Goal: Transaction & Acquisition: Obtain resource

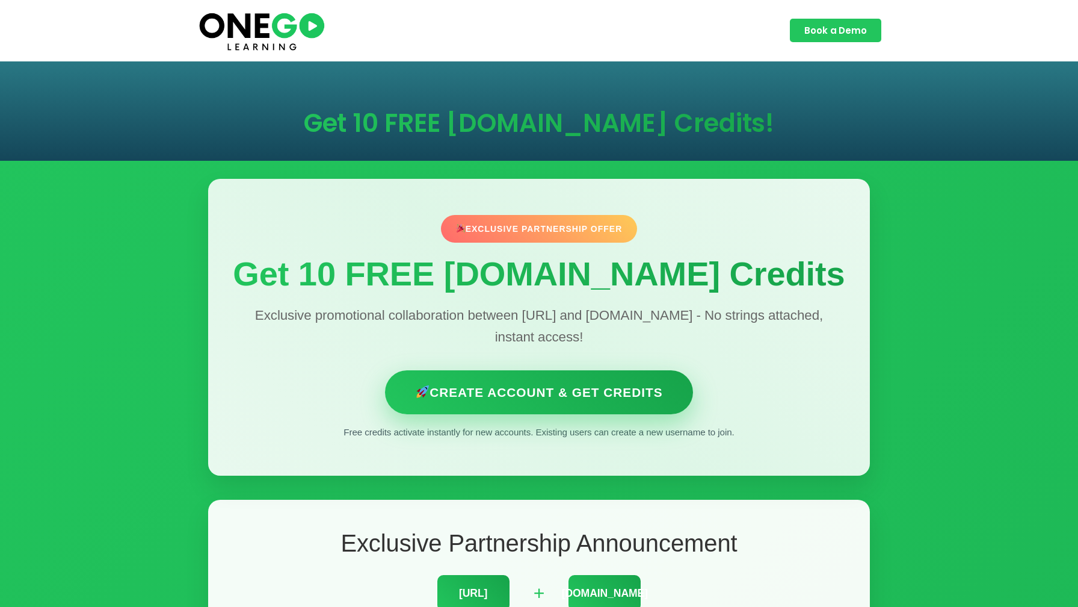
click at [575, 402] on link "Create Account & Get Credits" at bounding box center [539, 392] width 308 height 44
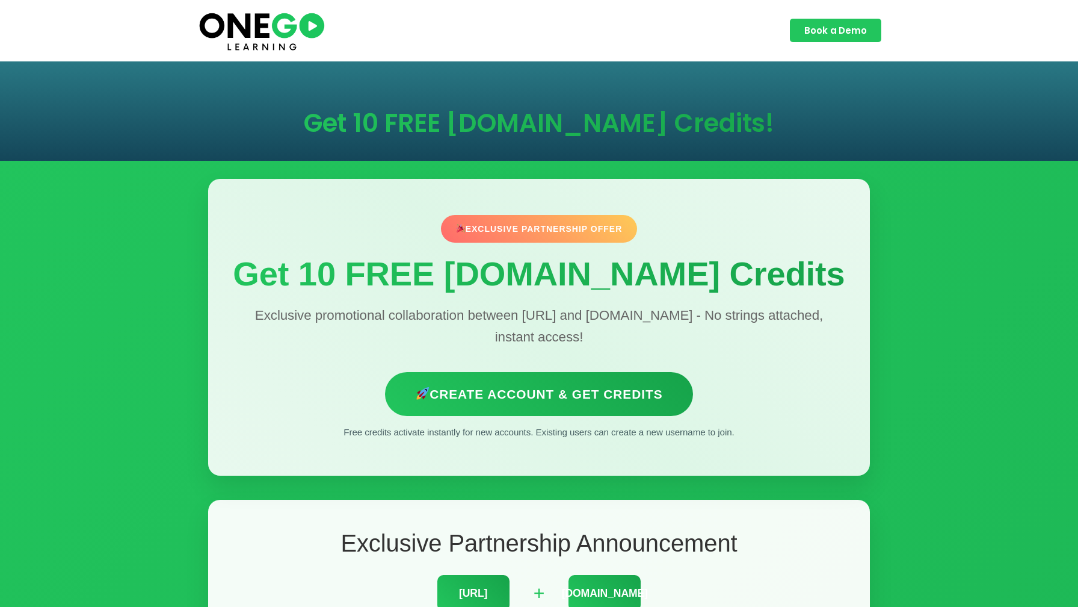
click at [567, 308] on p "Exclusive promotional collaboration between [URL] and [DOMAIN_NAME] - No string…" at bounding box center [539, 326] width 614 height 43
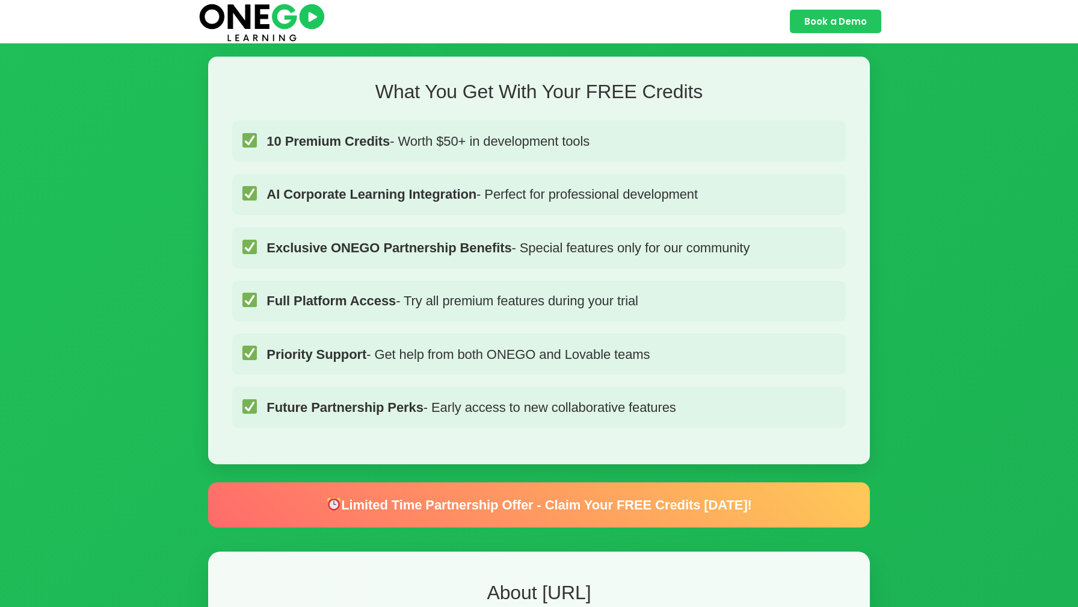
scroll to position [886, 0]
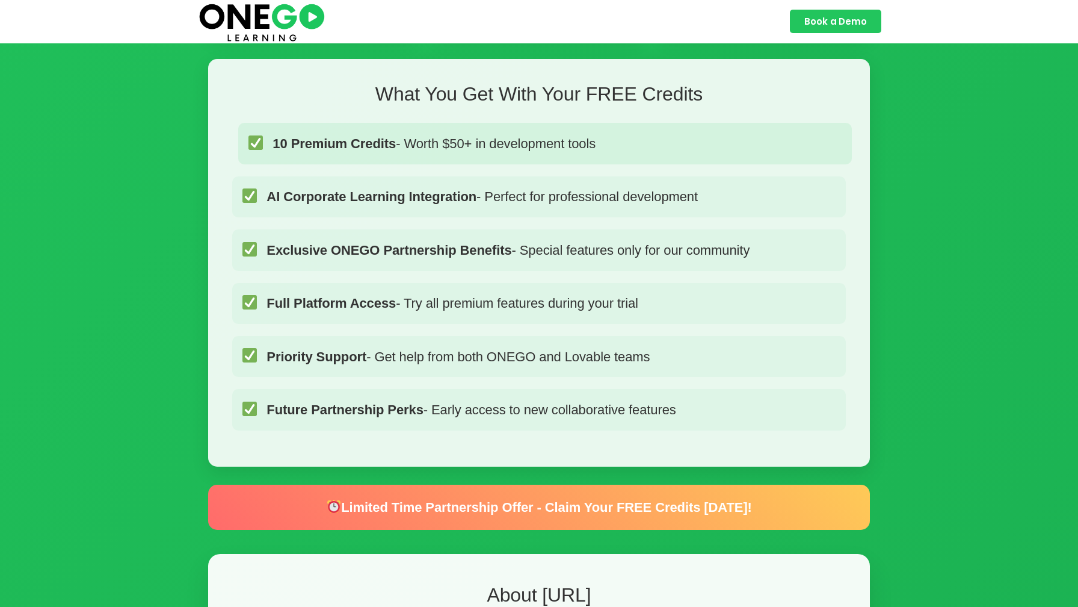
click at [556, 154] on span "10 Premium Credits - Worth $50+ in development tools" at bounding box center [434, 143] width 323 height 21
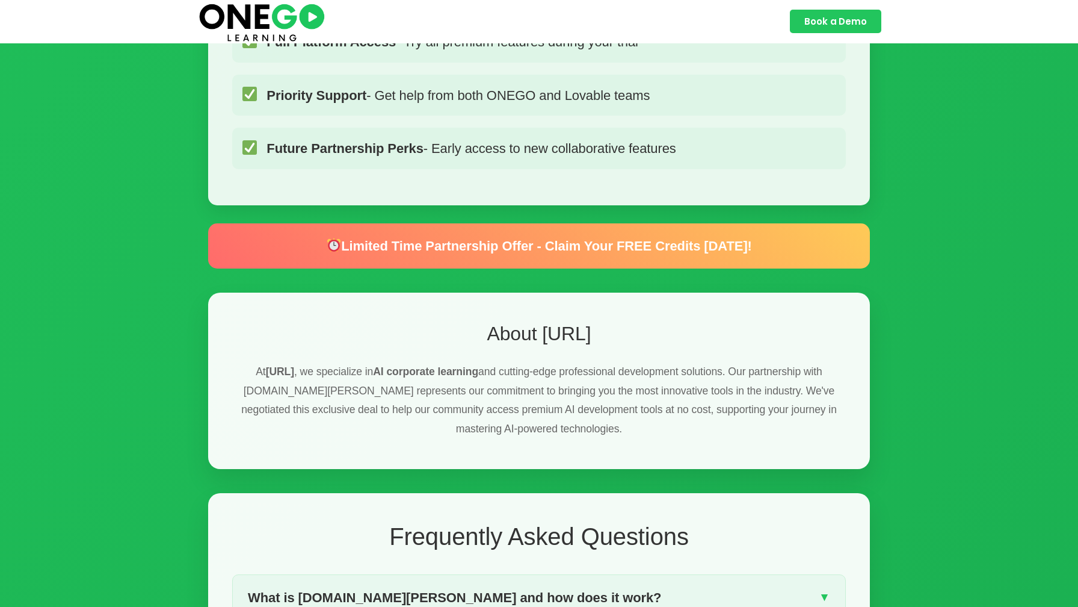
scroll to position [1157, 0]
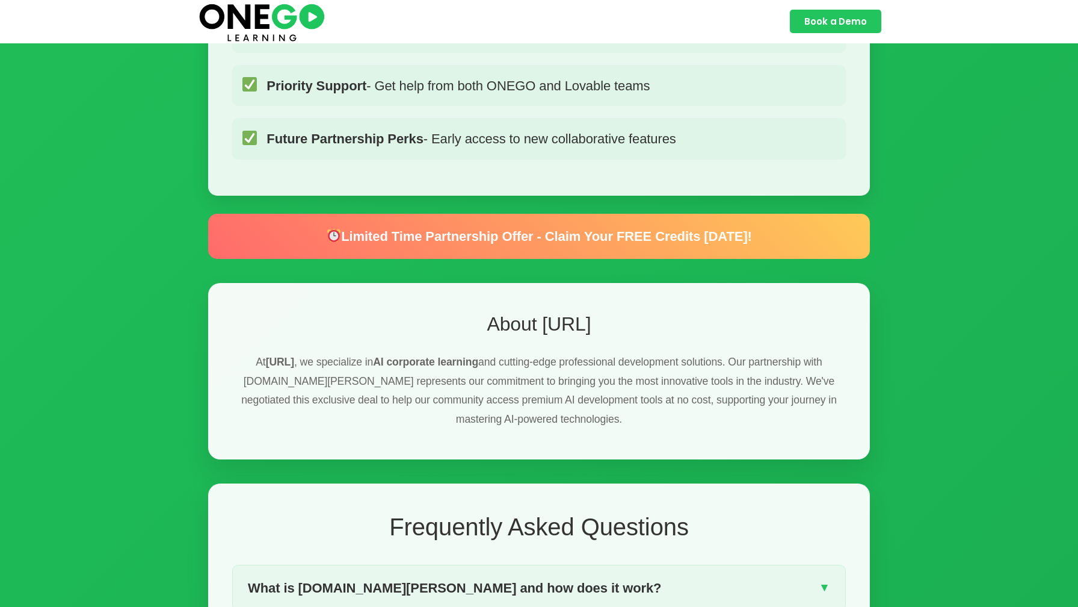
click at [595, 259] on div "Limited Time Partnership Offer - Claim Your FREE Credits [DATE]!" at bounding box center [539, 236] width 662 height 45
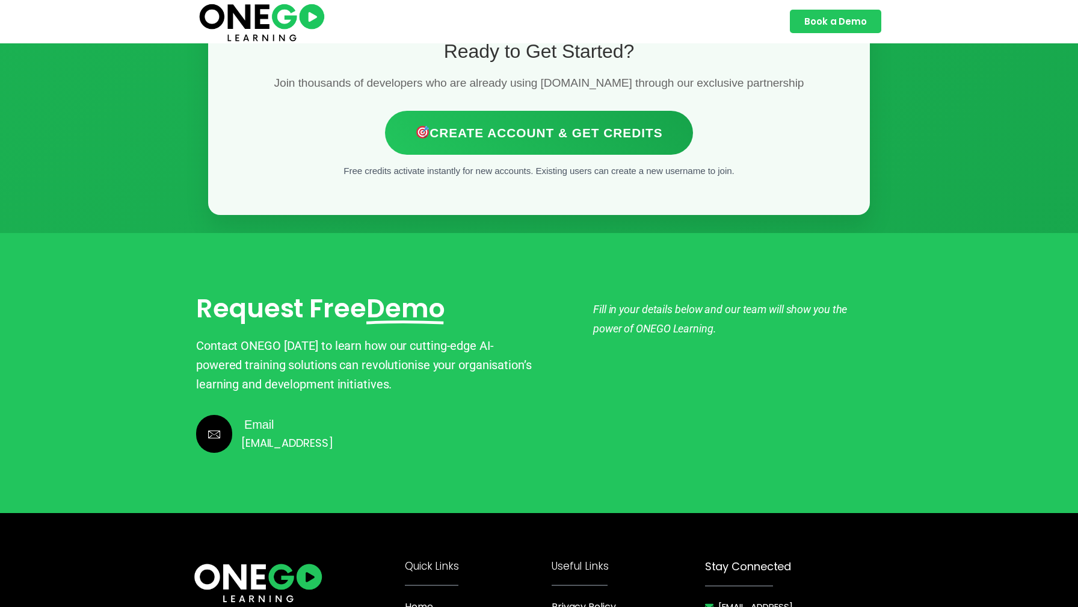
scroll to position [2878, 0]
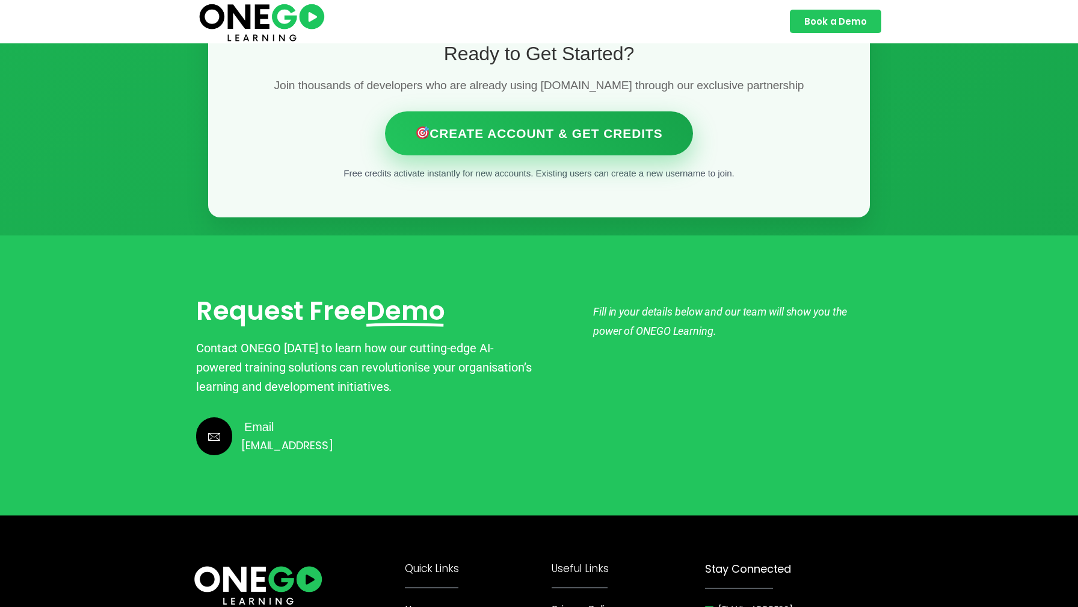
click at [560, 155] on link "Create Account & Get Credits" at bounding box center [539, 133] width 308 height 44
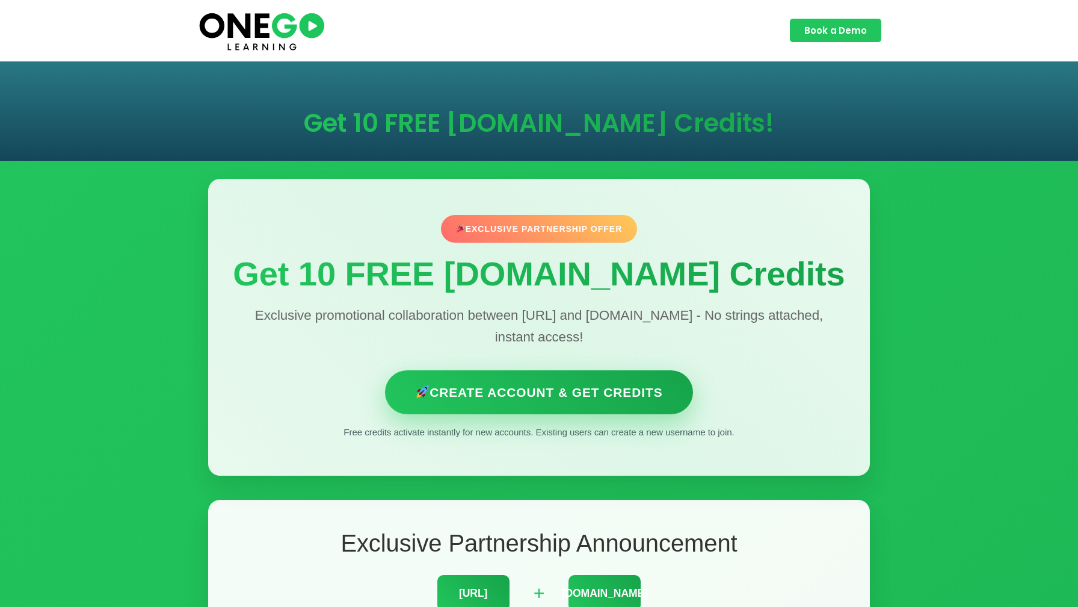
click at [562, 396] on link "Create Account & Get Credits" at bounding box center [539, 392] width 308 height 44
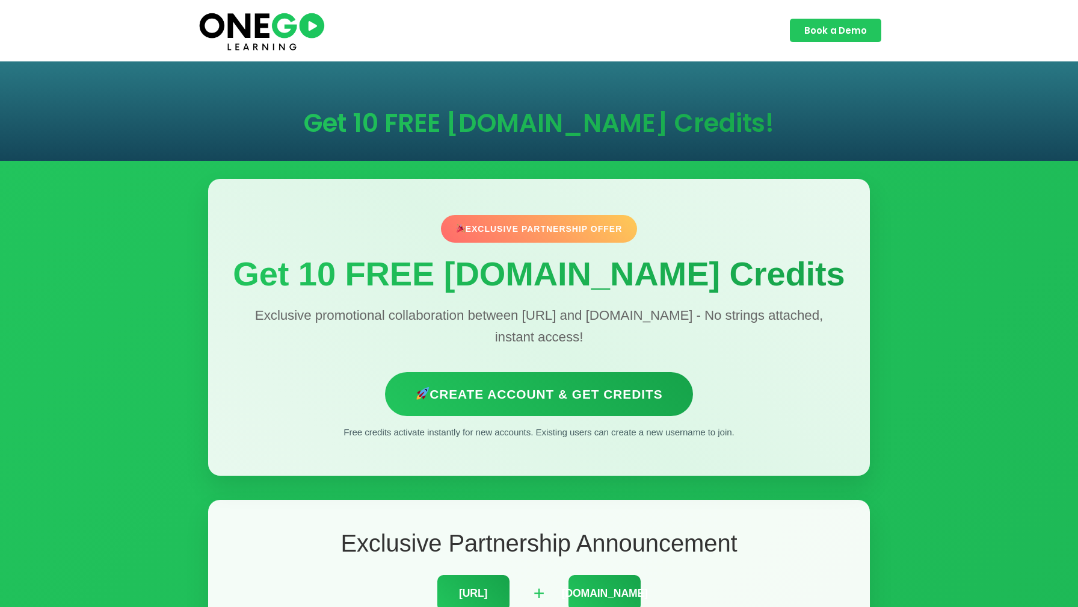
click at [501, 229] on div "Exclusive Partnership Offer" at bounding box center [539, 229] width 197 height 28
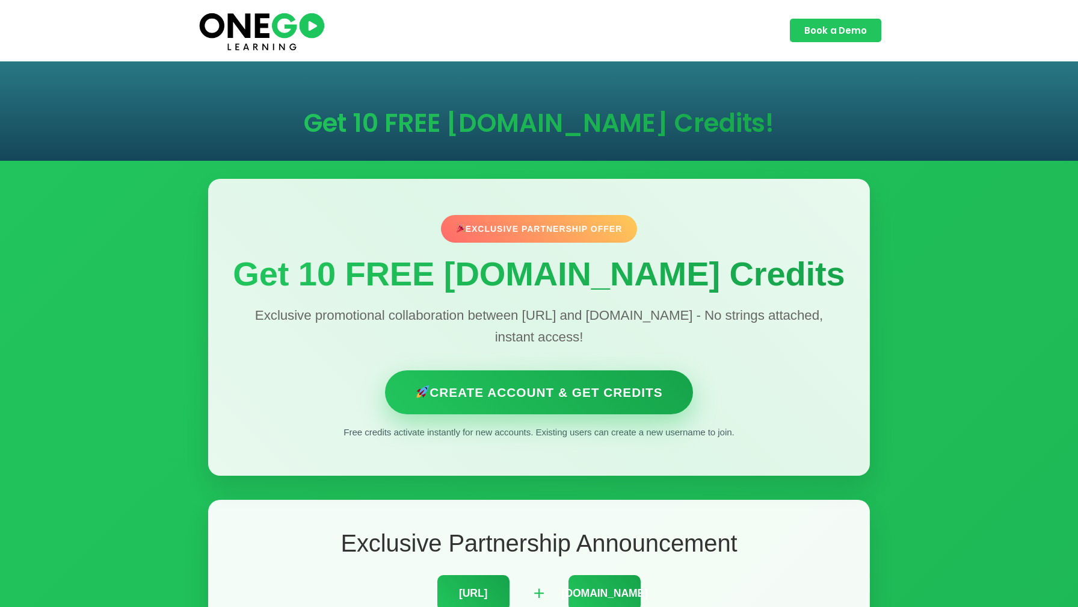
click at [501, 388] on link "Create Account & Get Credits" at bounding box center [539, 392] width 308 height 44
